Goal: Download file/media

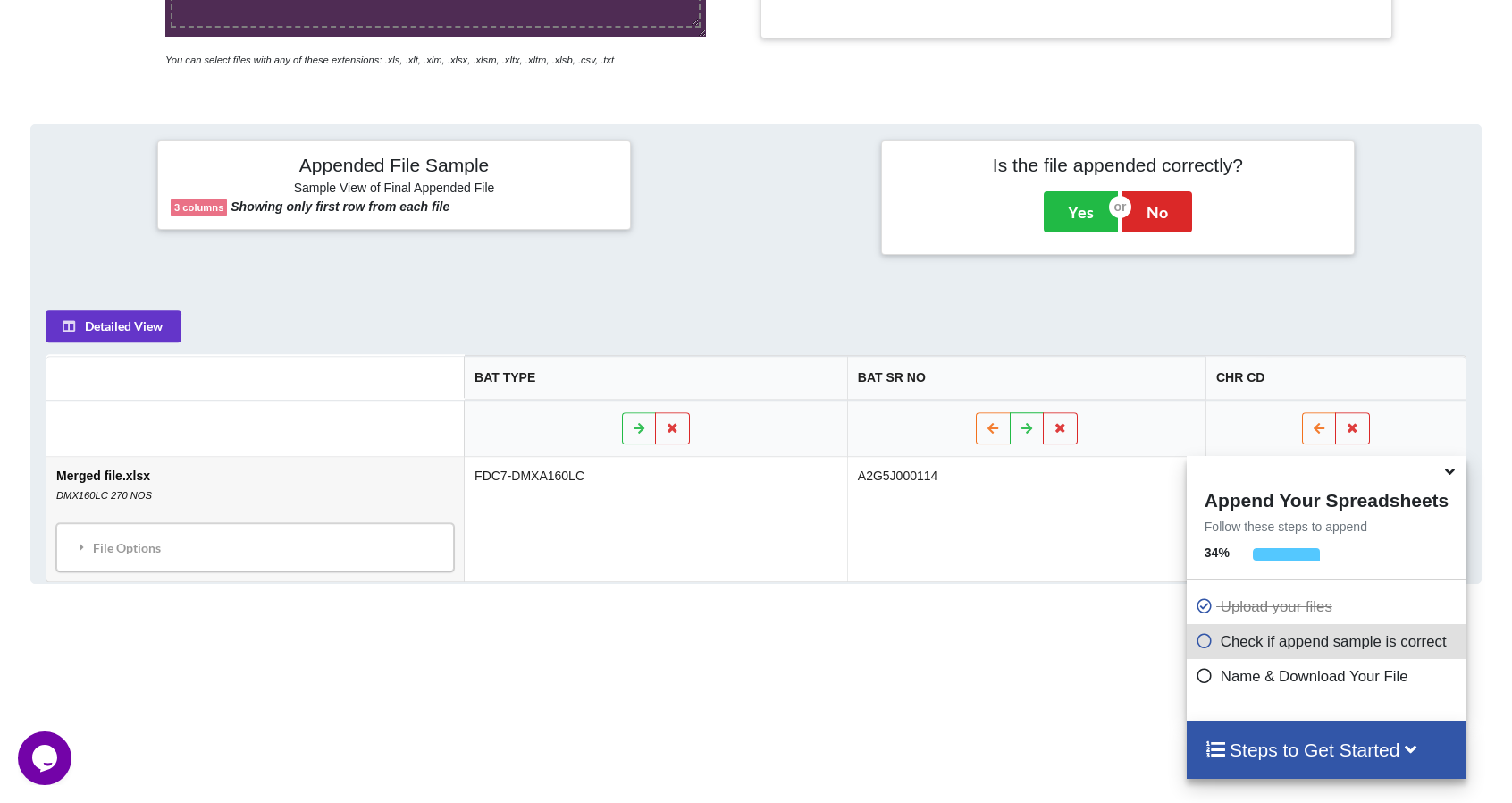
scroll to position [763, 0]
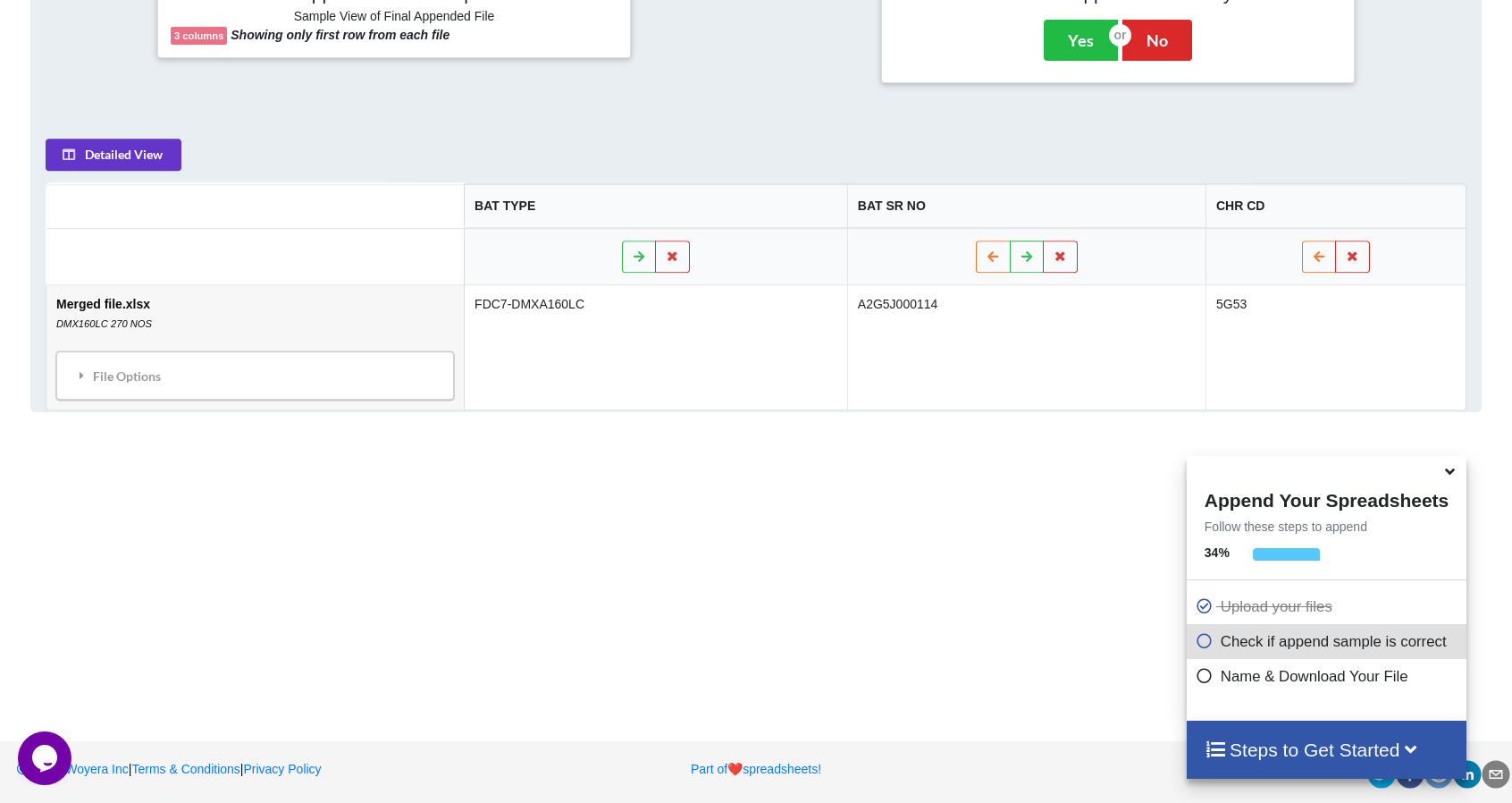
click at [1455, 474] on icon at bounding box center [1450, 469] width 19 height 16
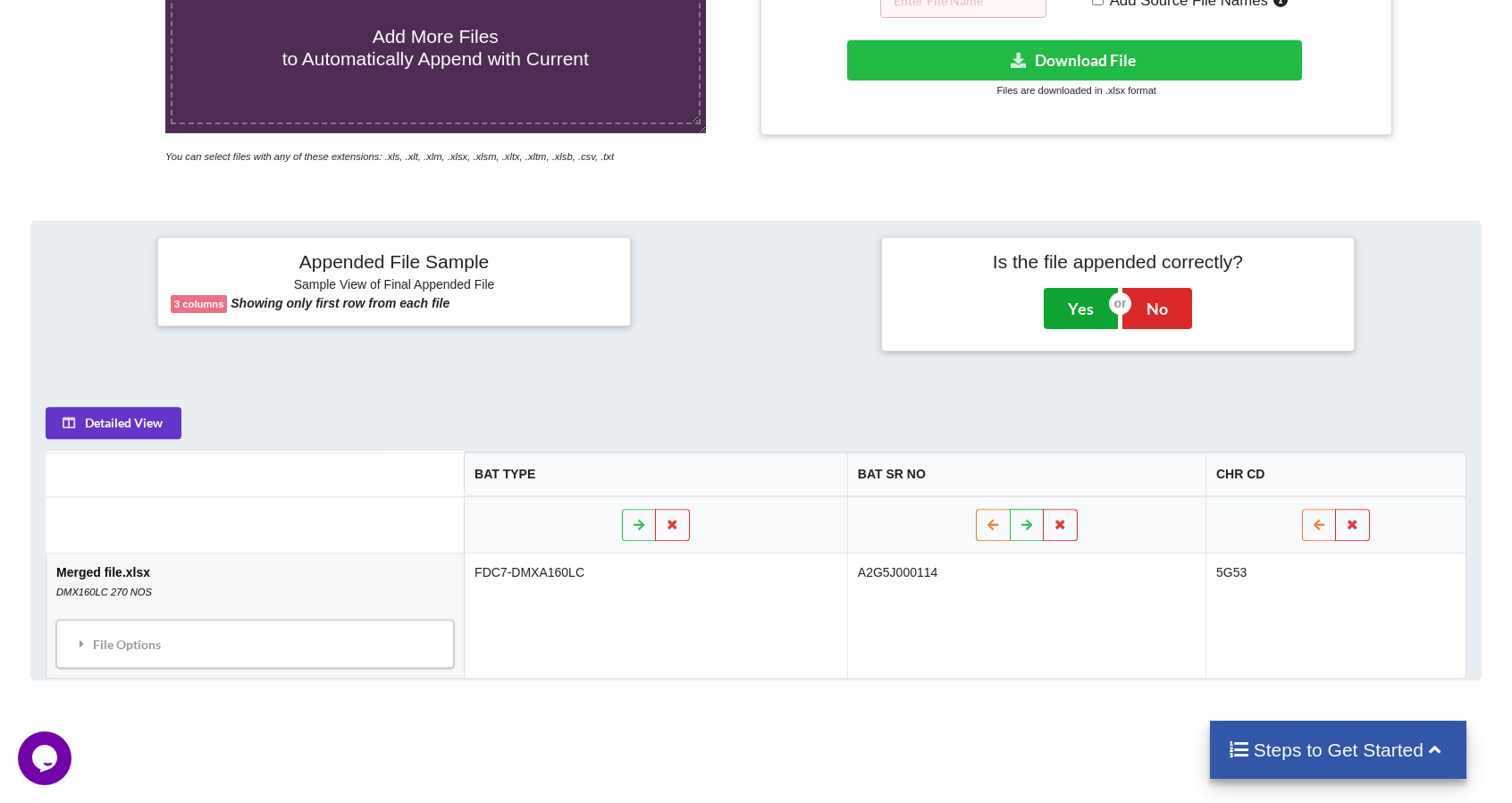
click at [1071, 312] on button "Yes" at bounding box center [1081, 308] width 74 height 41
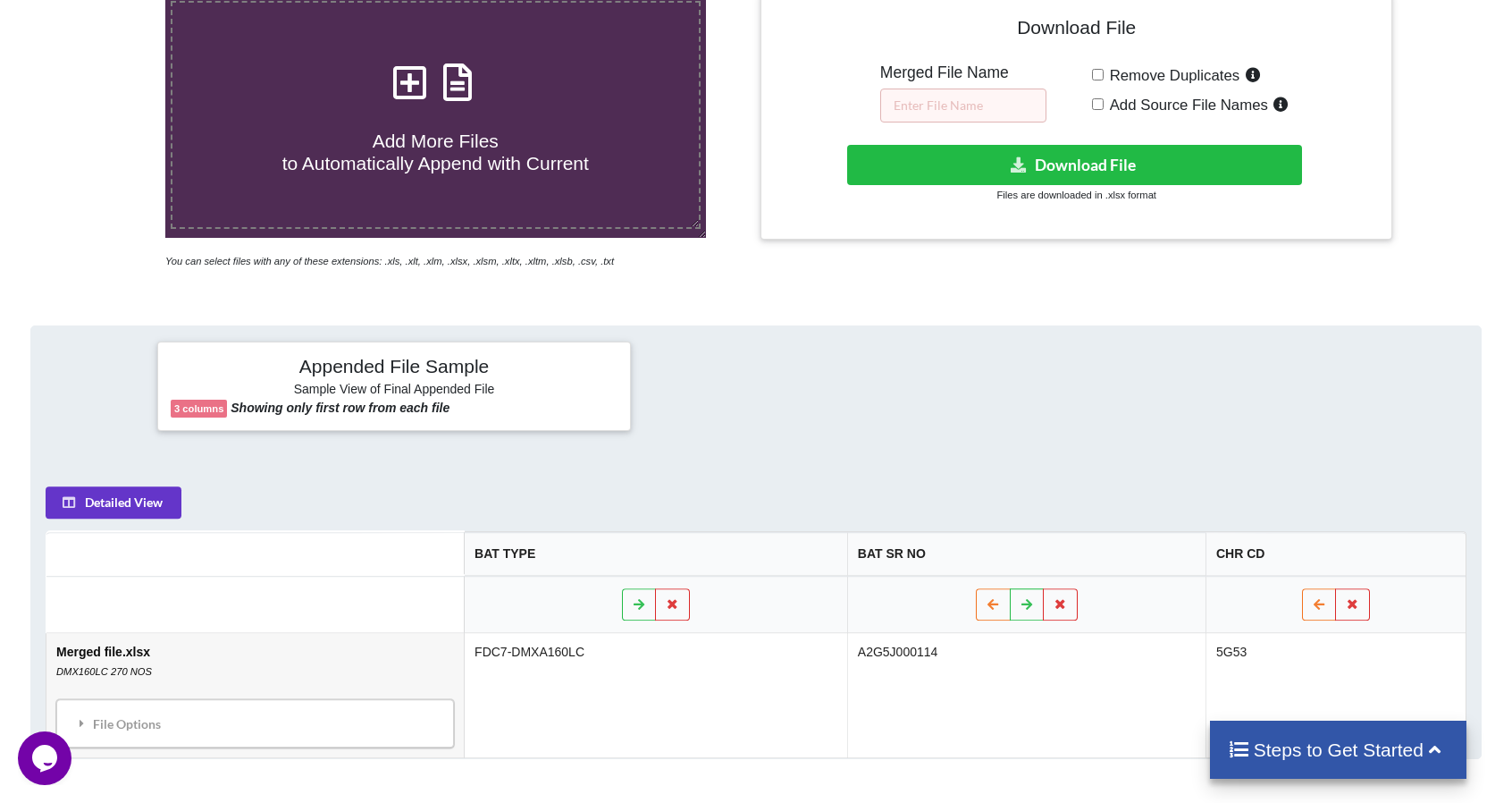
scroll to position [383, 0]
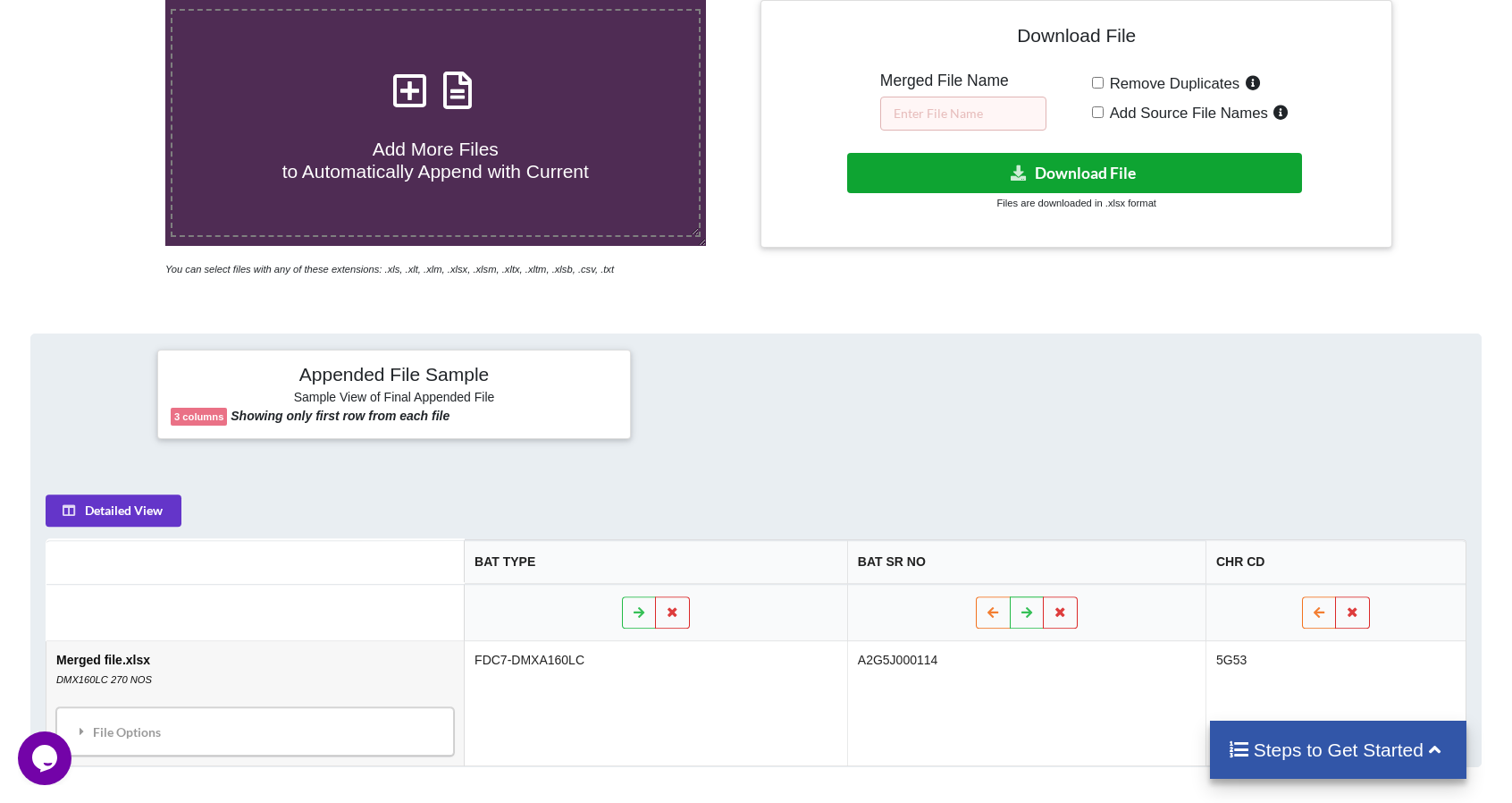
click at [982, 175] on button "Download File" at bounding box center [1074, 173] width 454 height 40
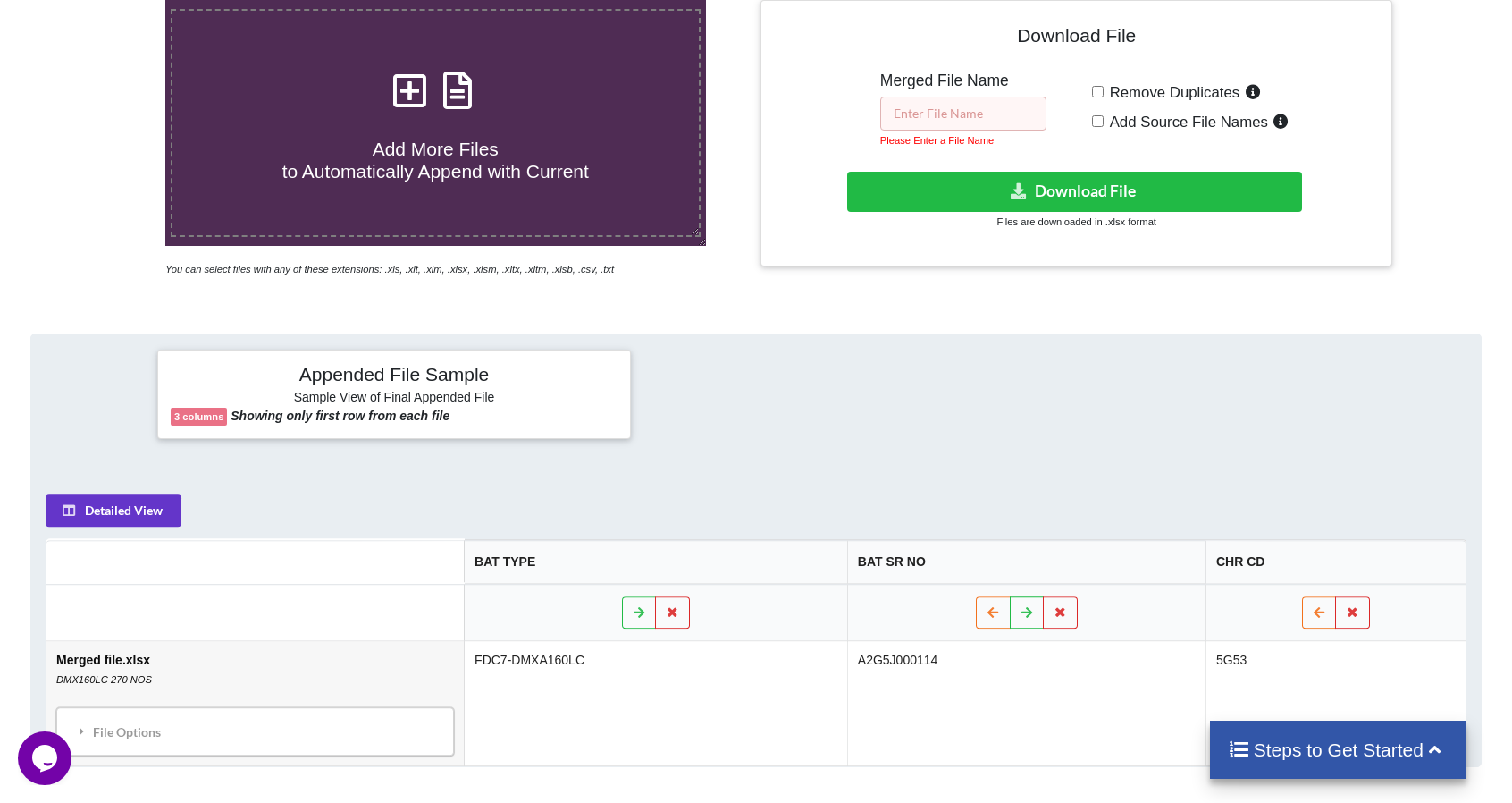
click at [944, 111] on input "text" at bounding box center [964, 114] width 166 height 34
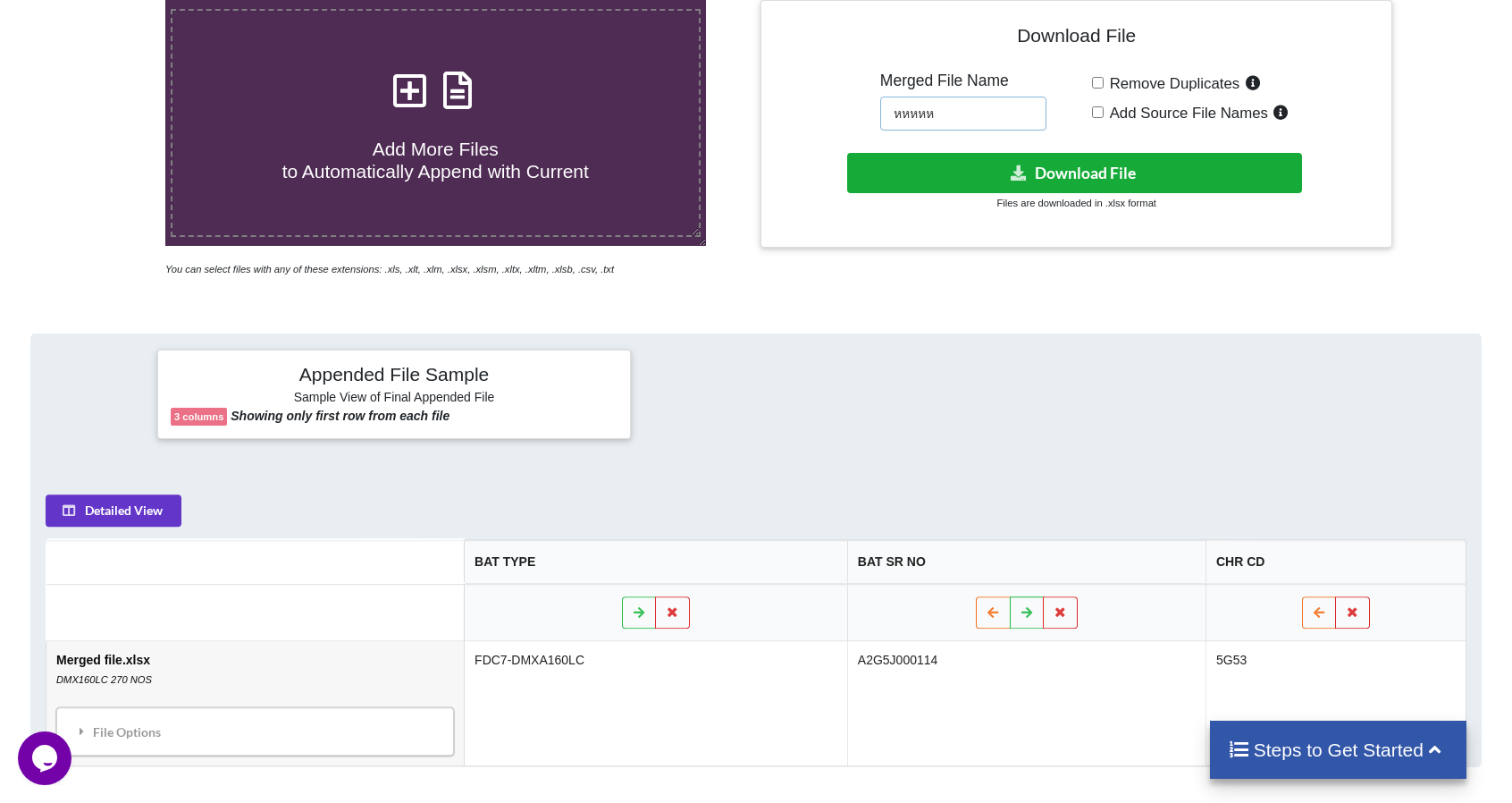
type input "หหหหห"
click at [1017, 166] on icon at bounding box center [1019, 172] width 19 height 14
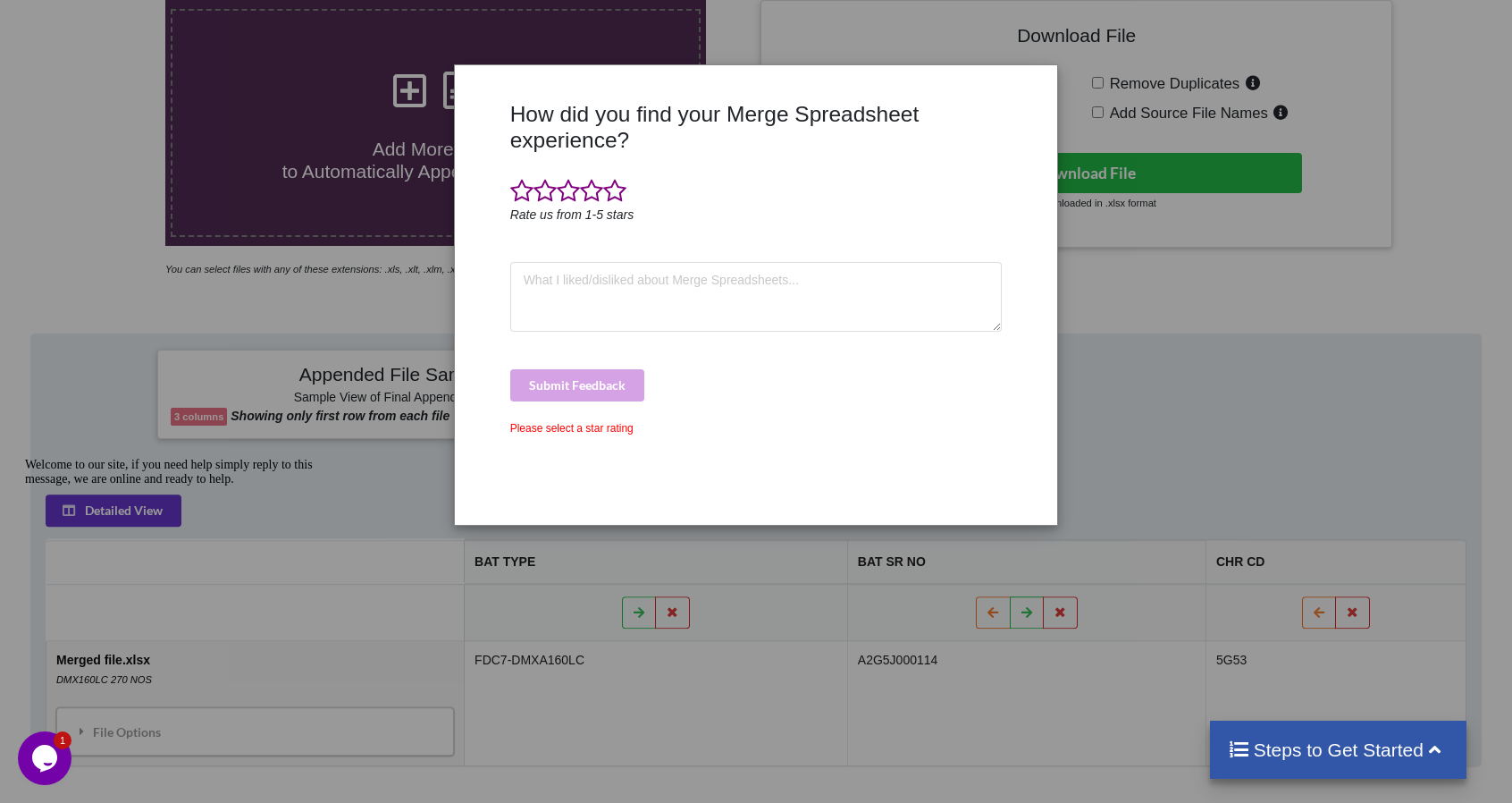
drag, startPoint x: 843, startPoint y: 591, endPoint x: 775, endPoint y: 514, distance: 102.7
click at [829, 569] on div "How did you find your Merge Spreadsheet experience? Rate us from 1-5 stars Subm…" at bounding box center [756, 401] width 1512 height 803
drag, startPoint x: 777, startPoint y: 252, endPoint x: 828, endPoint y: 234, distance: 54.1
click at [779, 252] on div "How did you find your Merge Spreadsheet experience? Rate us from 1-5 stars Subm…" at bounding box center [756, 306] width 501 height 410
click at [577, 424] on div "Please select a star rating" at bounding box center [756, 428] width 492 height 16
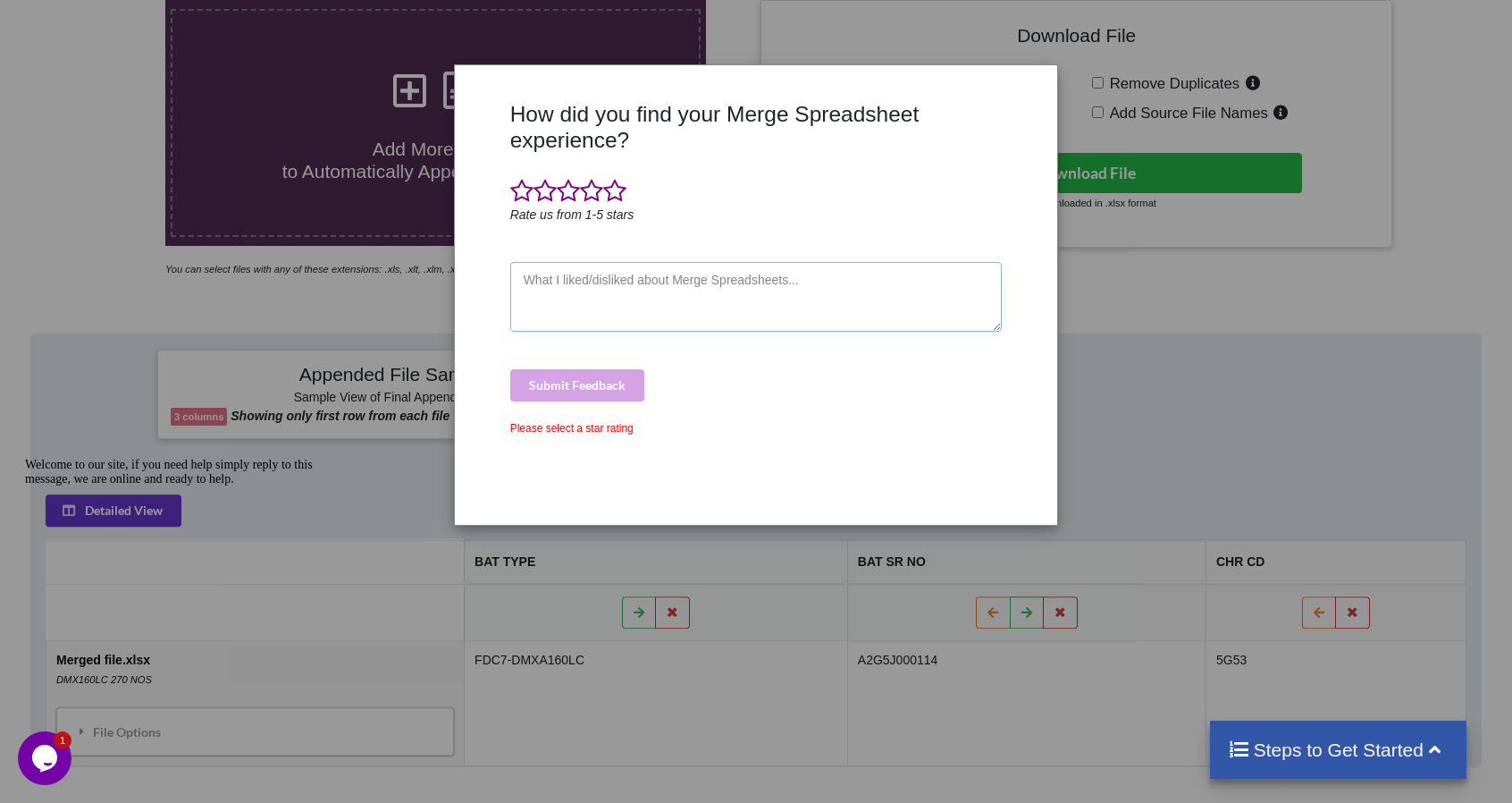
click at [810, 291] on textarea at bounding box center [756, 296] width 492 height 70
click at [676, 281] on textarea at bounding box center [756, 296] width 492 height 70
type textarea "หหหหฟหกฟหกฟหก"
drag, startPoint x: 573, startPoint y: 425, endPoint x: 1253, endPoint y: 412, distance: 680.1
click at [606, 434] on div "Please select a star rating" at bounding box center [756, 428] width 492 height 16
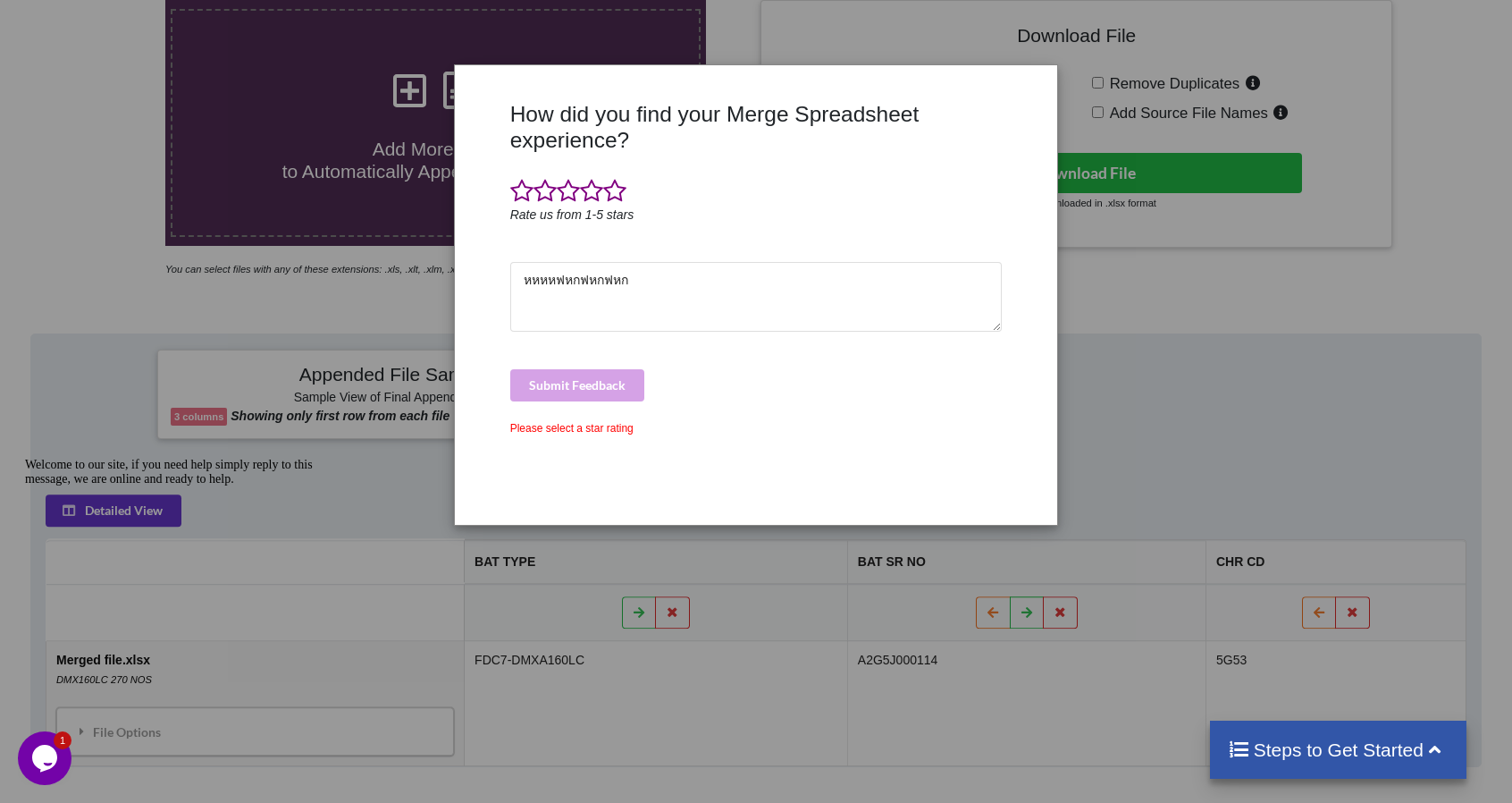
drag, startPoint x: 1279, startPoint y: 398, endPoint x: 1278, endPoint y: 387, distance: 11.0
click at [1279, 395] on div "How did you find your Merge Spreadsheet experience? Rate us from 1-5 stars หหหห…" at bounding box center [756, 401] width 1512 height 803
drag, startPoint x: 81, startPoint y: 689, endPoint x: 76, endPoint y: 676, distance: 13.9
click at [76, 486] on div "Welcome to our site, if you need help simply reply to this message, we are onli…" at bounding box center [186, 473] width 322 height 29
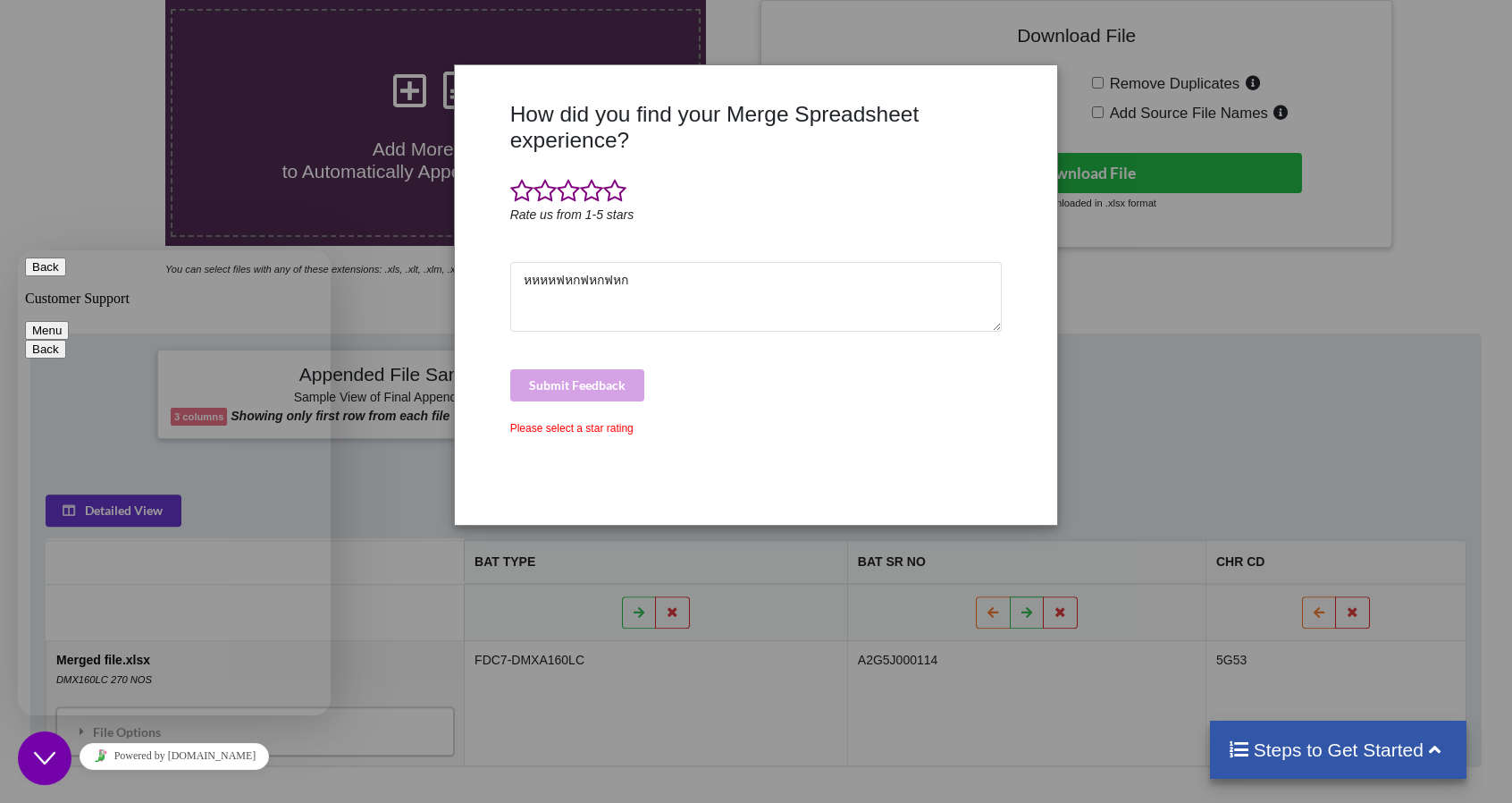
drag, startPoint x: 489, startPoint y: 323, endPoint x: 469, endPoint y: 190, distance: 134.5
click at [490, 312] on div at bounding box center [480, 306] width 50 height 410
drag, startPoint x: 1005, startPoint y: 105, endPoint x: 841, endPoint y: 94, distance: 164.4
click at [997, 104] on div "How did you find your Merge Spreadsheet experience? Rate us from 1-5 stars หหหห…" at bounding box center [756, 306] width 501 height 410
drag, startPoint x: 725, startPoint y: 128, endPoint x: 452, endPoint y: 289, distance: 316.9
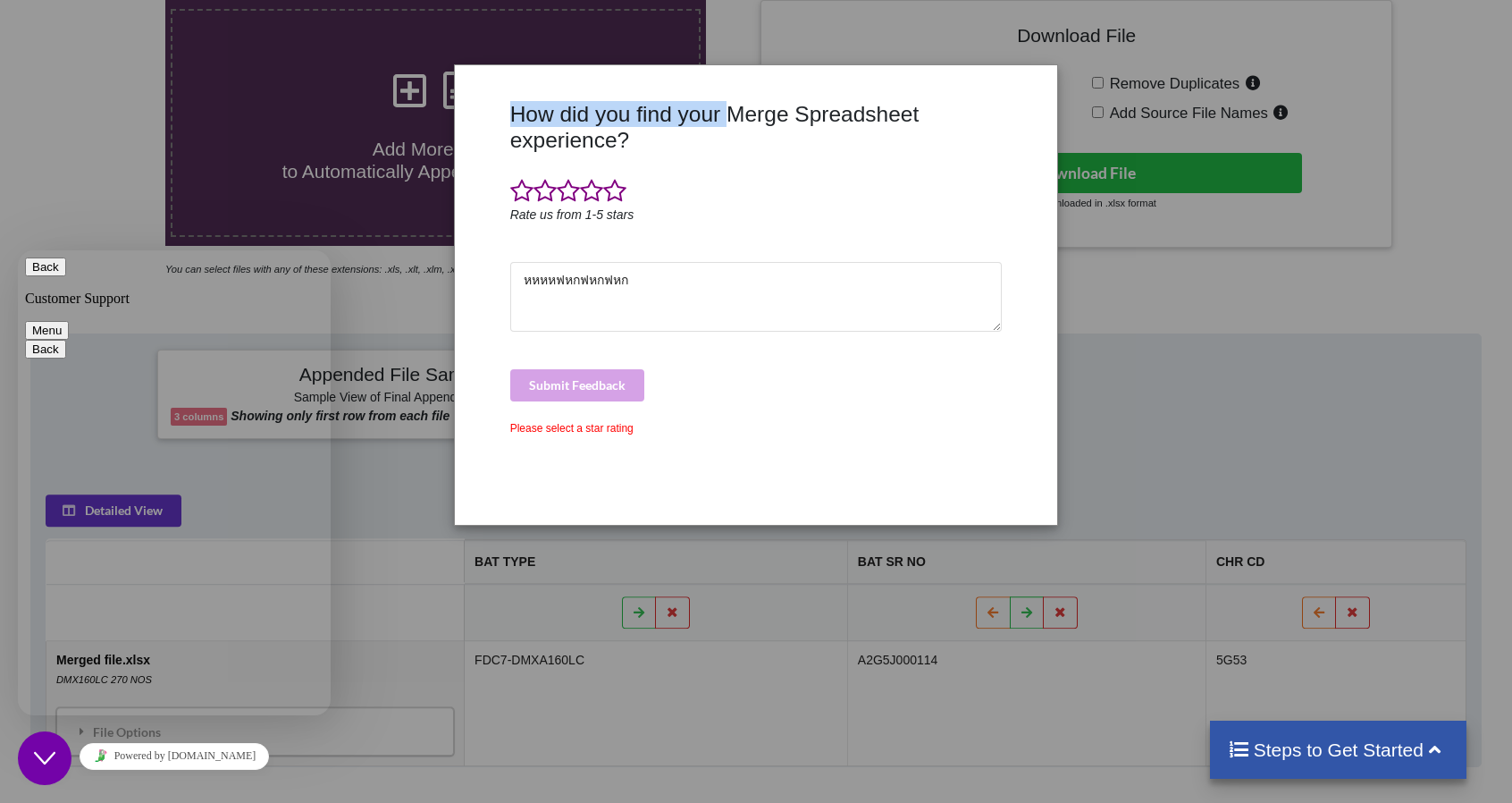
click at [452, 291] on div "How did you find your Merge Spreadsheet experience? Rate us from 1-5 stars หหหห…" at bounding box center [756, 401] width 1512 height 803
click at [559, 187] on span at bounding box center [568, 192] width 24 height 25
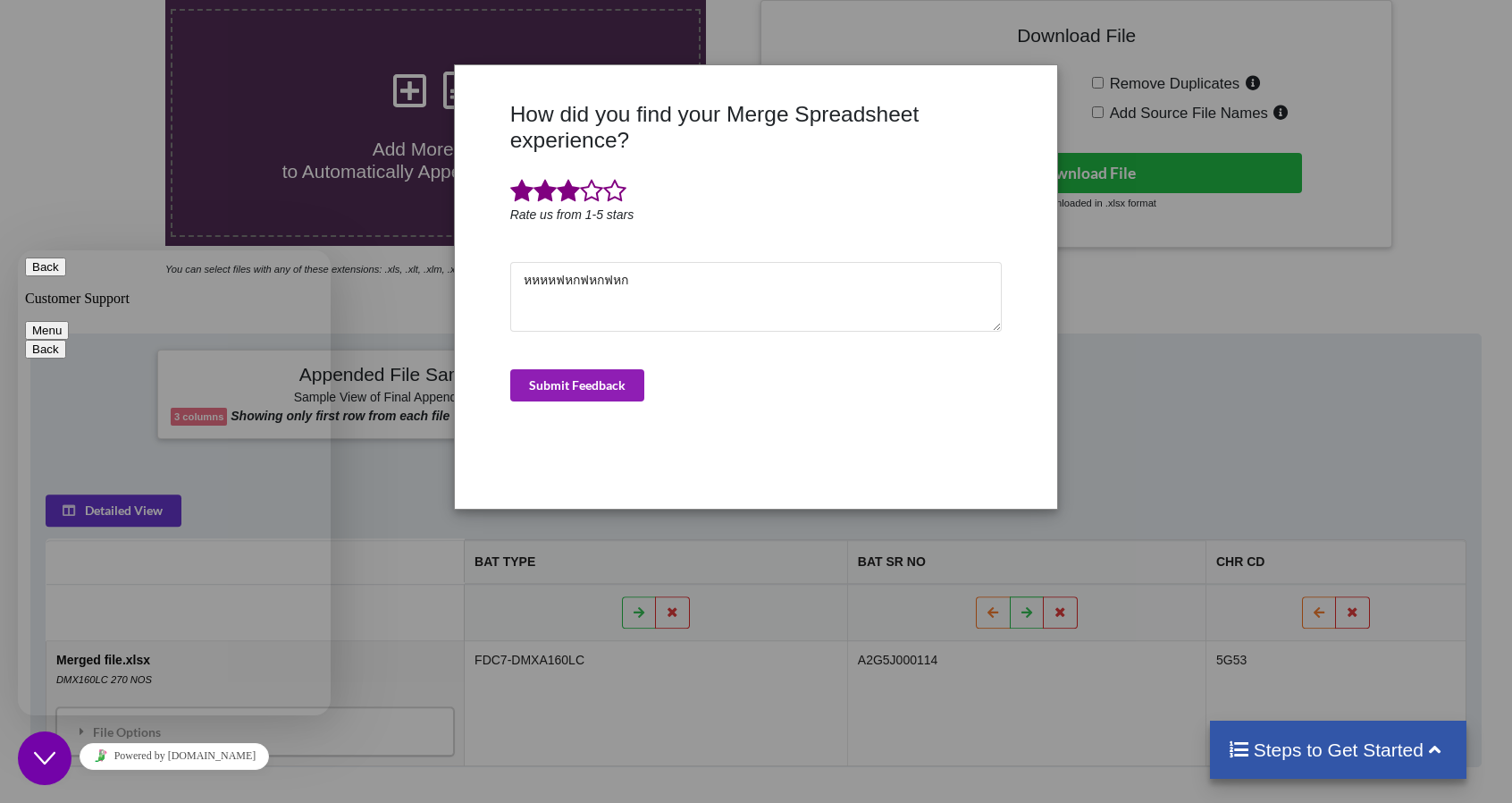
click at [615, 387] on button "Submit Feedback" at bounding box center [577, 386] width 134 height 33
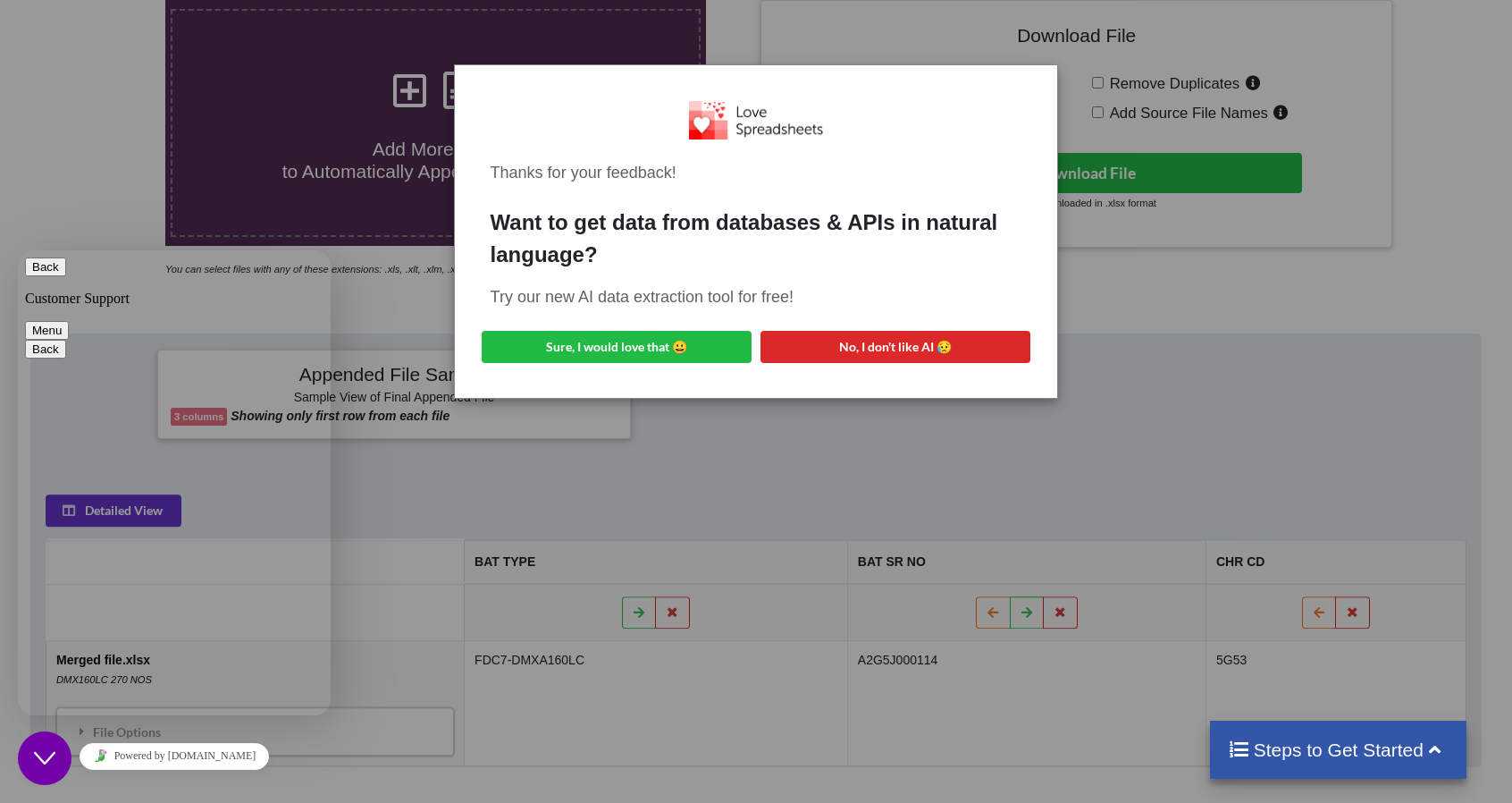
drag, startPoint x: 851, startPoint y: 664, endPoint x: 794, endPoint y: 555, distance: 123.0
click at [851, 664] on div "Thanks for your feedback! Want to get data from databases & APIs in natural lan…" at bounding box center [756, 401] width 1512 height 803
click at [887, 349] on button "No, I don't like AI 😥" at bounding box center [895, 347] width 270 height 33
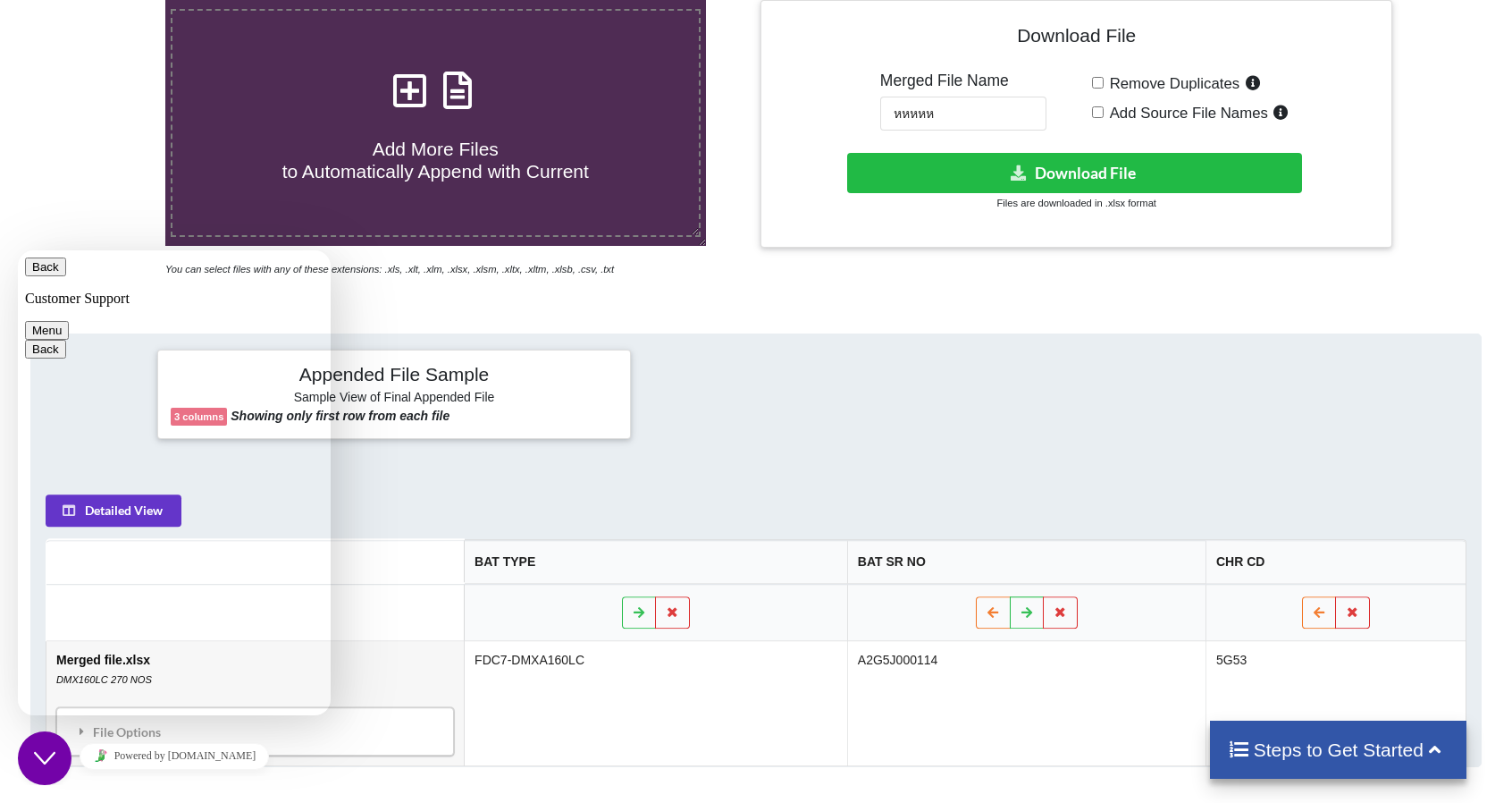
drag, startPoint x: 511, startPoint y: 458, endPoint x: 488, endPoint y: 430, distance: 36.2
click at [510, 458] on div "Appended File Sample Sample View of Final Appended File 3 columns Showing only …" at bounding box center [756, 550] width 1451 height 434
click at [36, 276] on button "Back" at bounding box center [45, 266] width 41 height 19
